Goal: Information Seeking & Learning: Learn about a topic

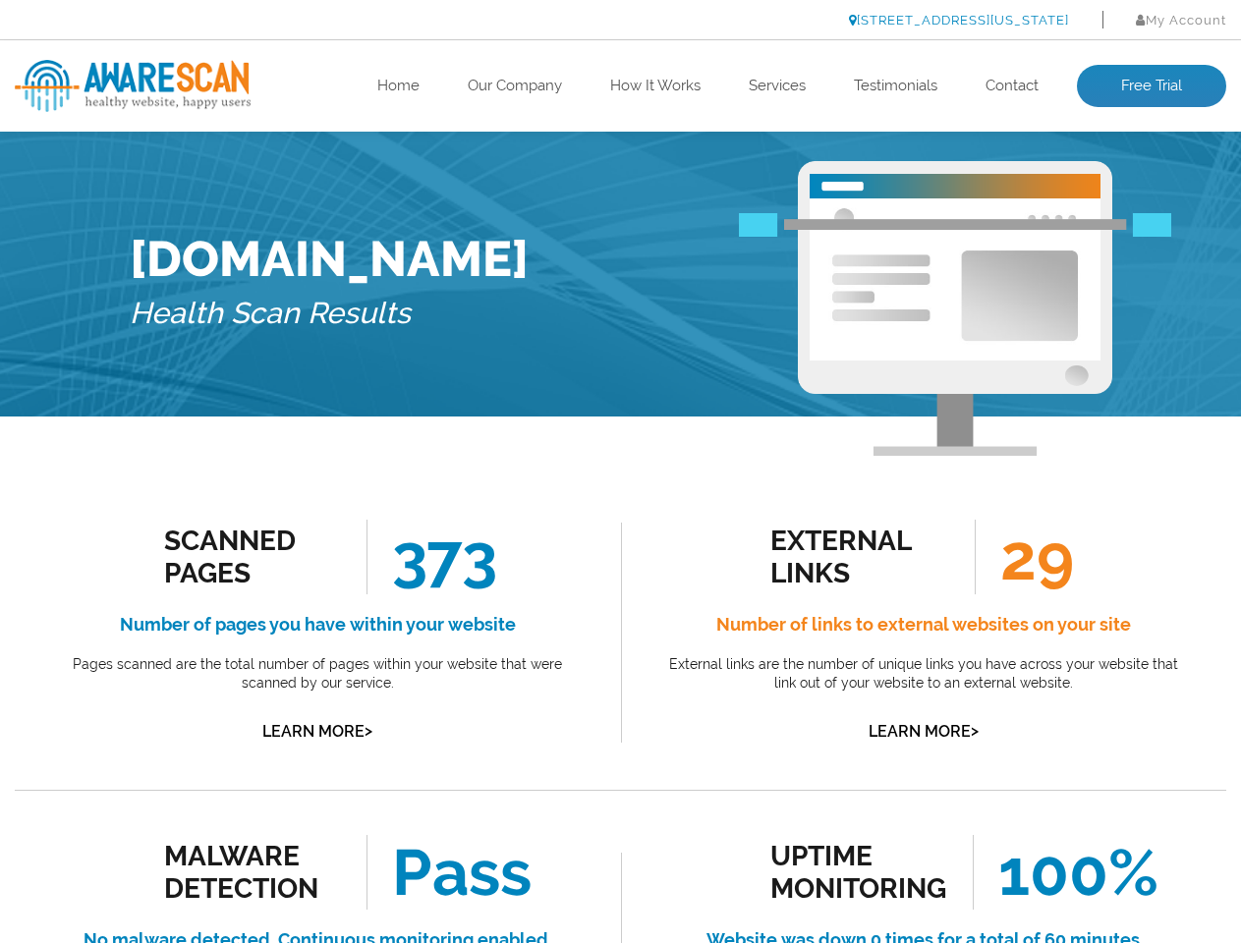
click at [905, 20] on link "[STREET_ADDRESS][US_STATE]" at bounding box center [959, 20] width 220 height 15
click at [317, 731] on link "Learn More >" at bounding box center [317, 731] width 110 height 19
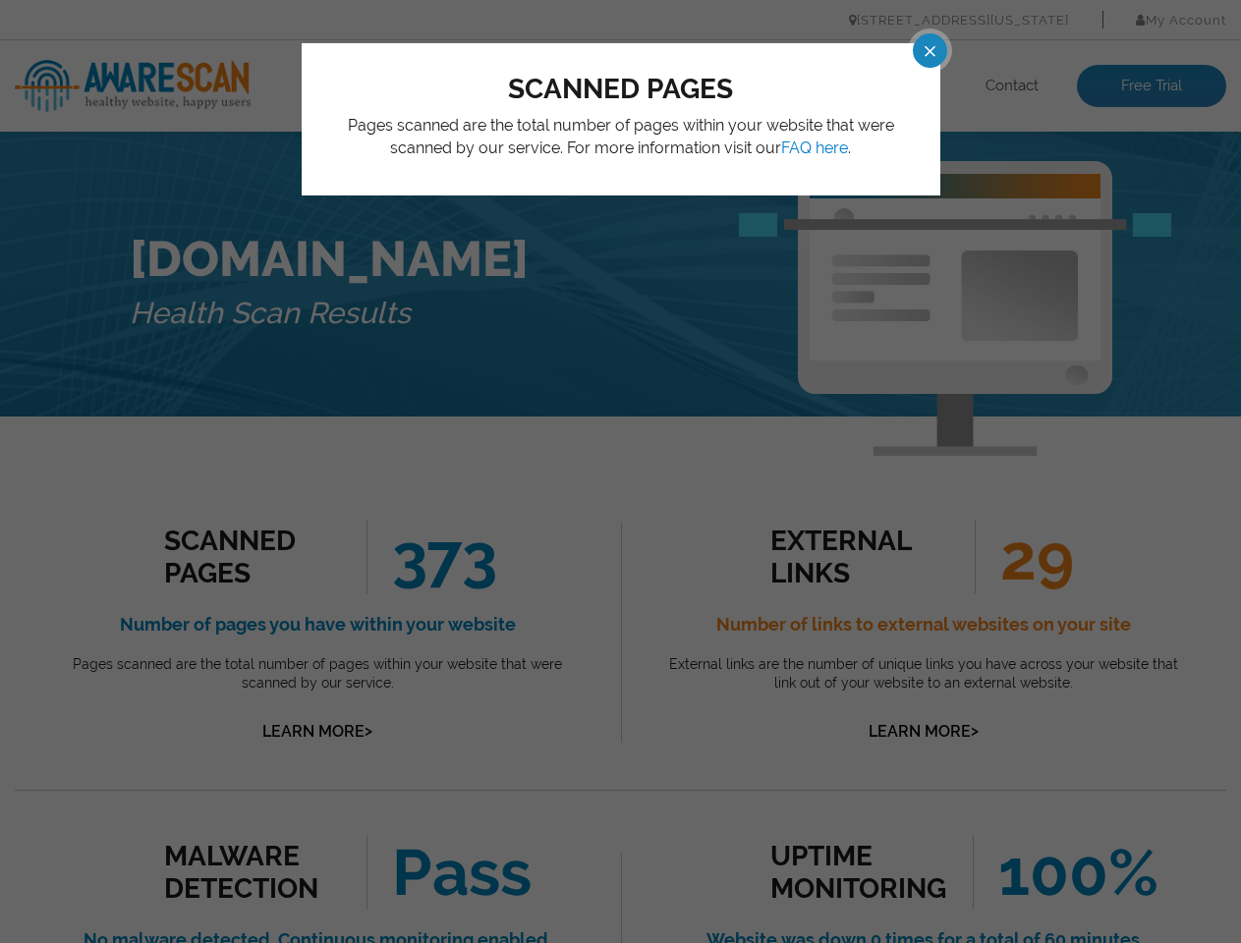
click at [620, 471] on div "scanned pages Pages scanned are the total number of pages within your website t…" at bounding box center [620, 471] width 1241 height 943
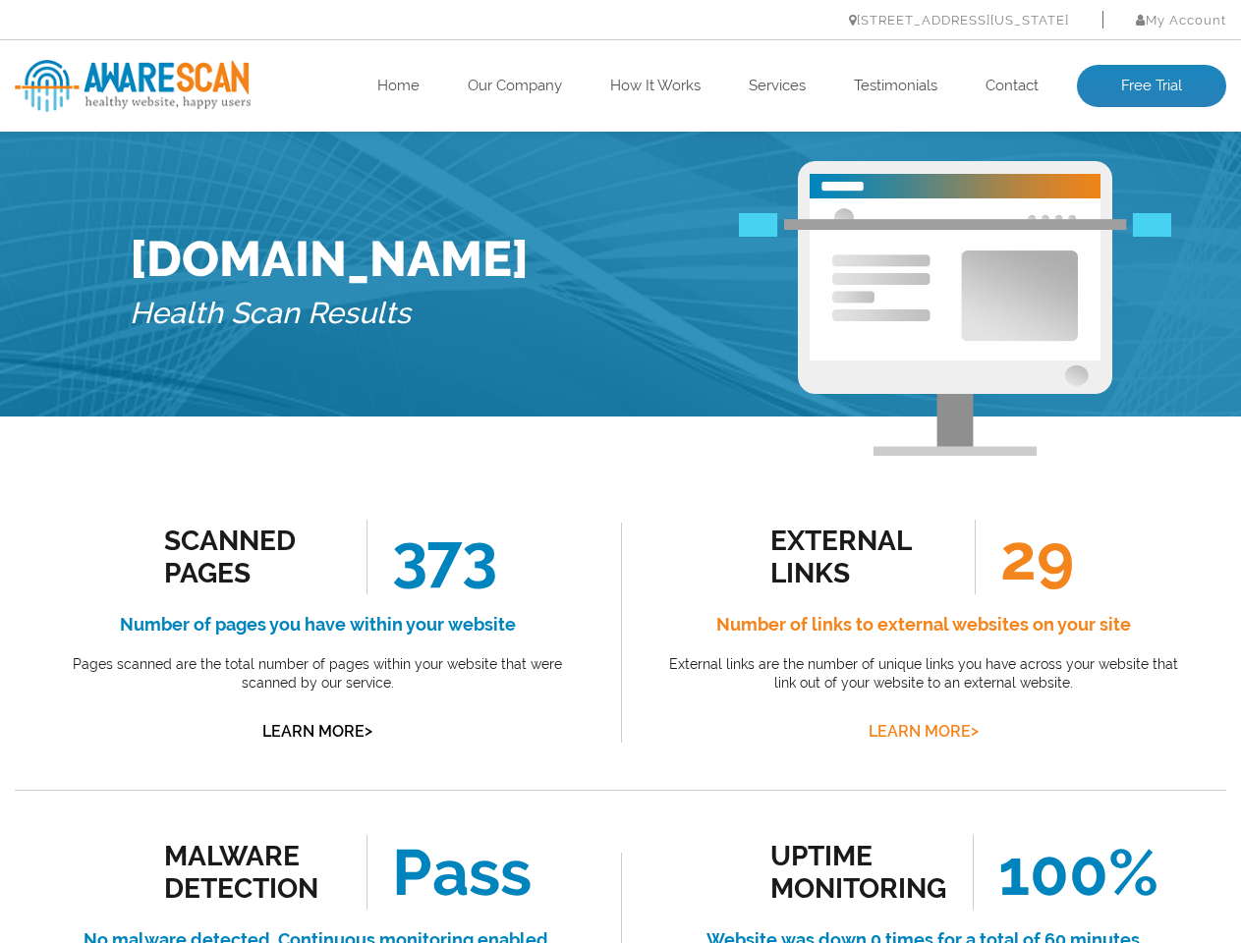
click at [922, 731] on link "Learn More >" at bounding box center [923, 731] width 110 height 19
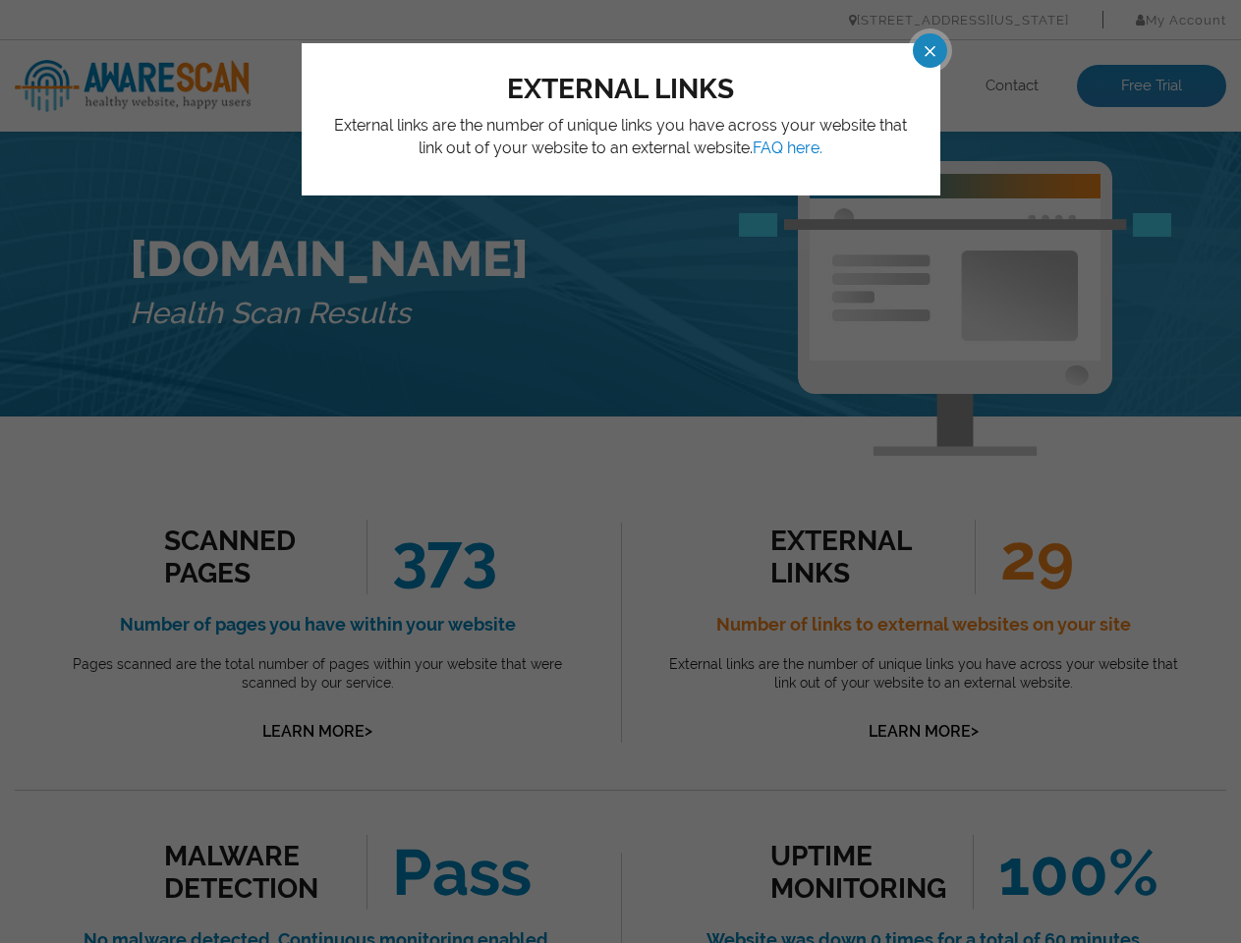
click at [620, 471] on div "external links External links are the number of unique links you have across yo…" at bounding box center [620, 471] width 1241 height 943
